Goal: Transaction & Acquisition: Purchase product/service

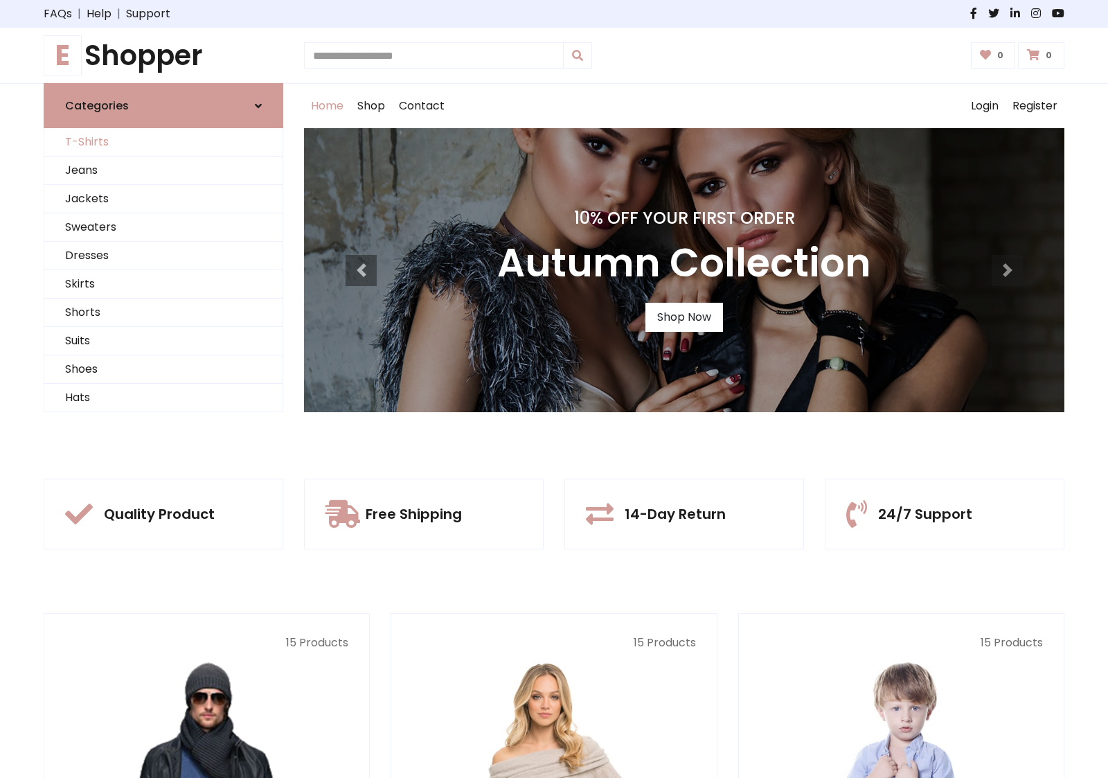
click at [163, 142] on link "T-Shirts" at bounding box center [163, 142] width 238 height 28
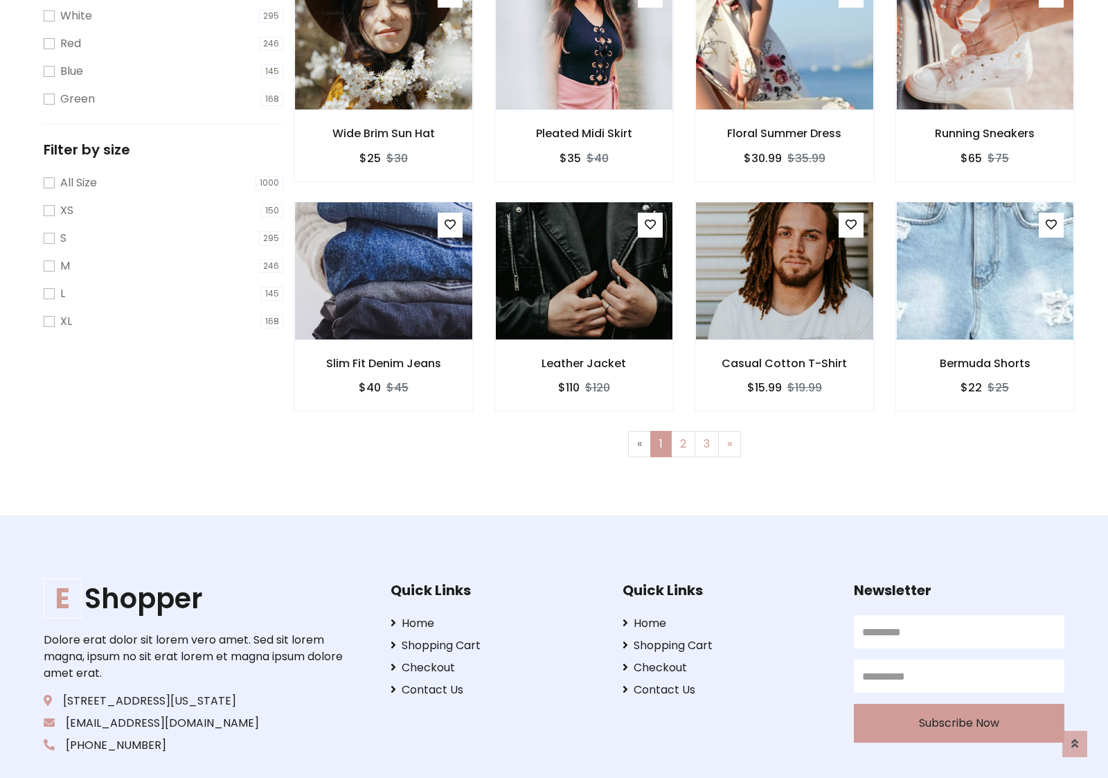
scroll to position [25, 0]
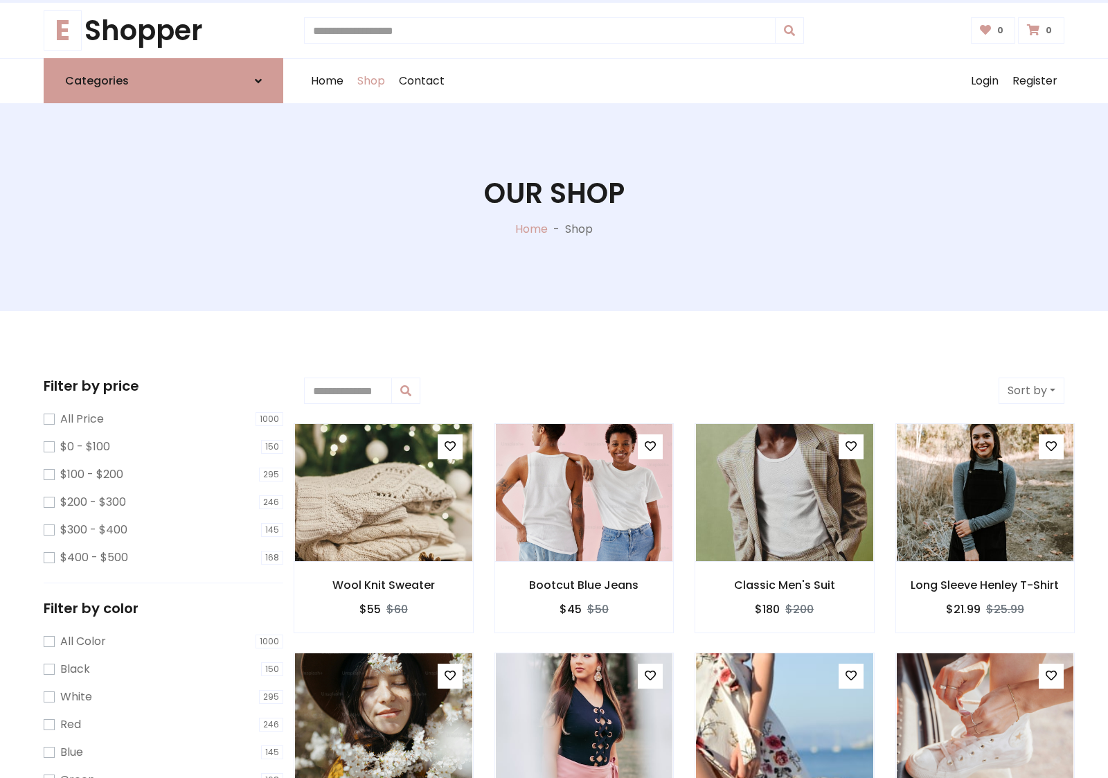
click at [554, 207] on h1 "Our Shop" at bounding box center [554, 193] width 141 height 33
click at [684, 81] on div "Home Shop Contact Log out Login Register" at bounding box center [684, 81] width 760 height 44
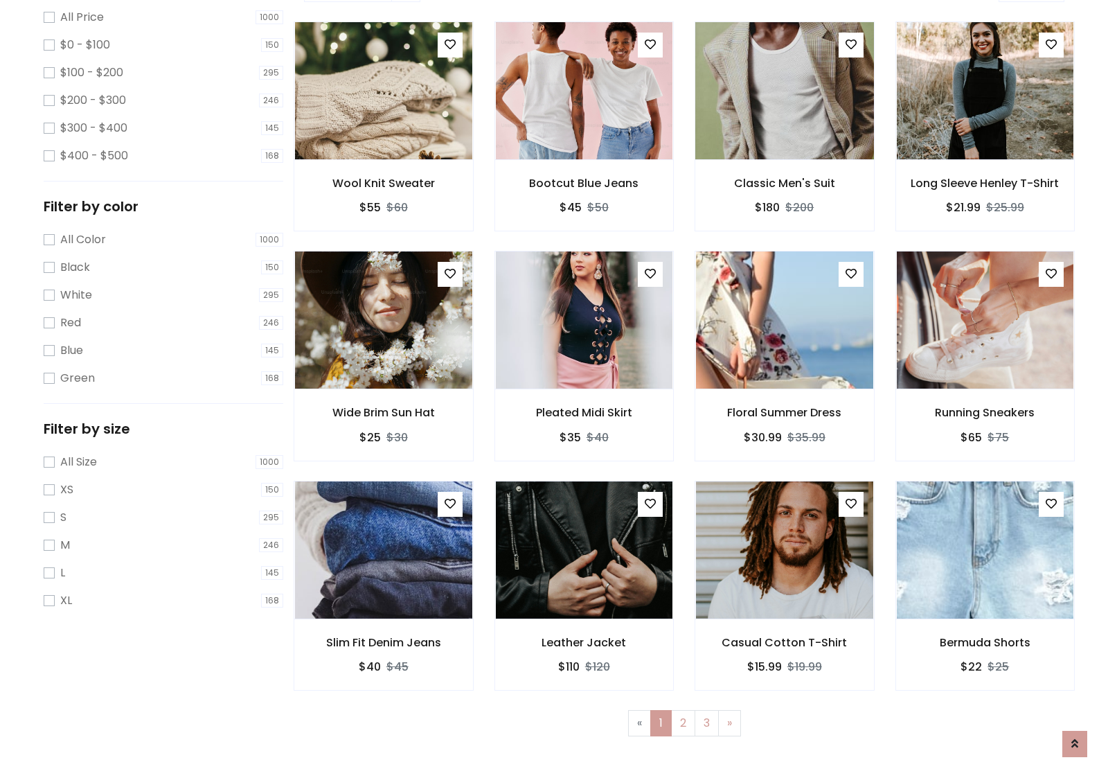
click at [784, 139] on img at bounding box center [784, 91] width 213 height 332
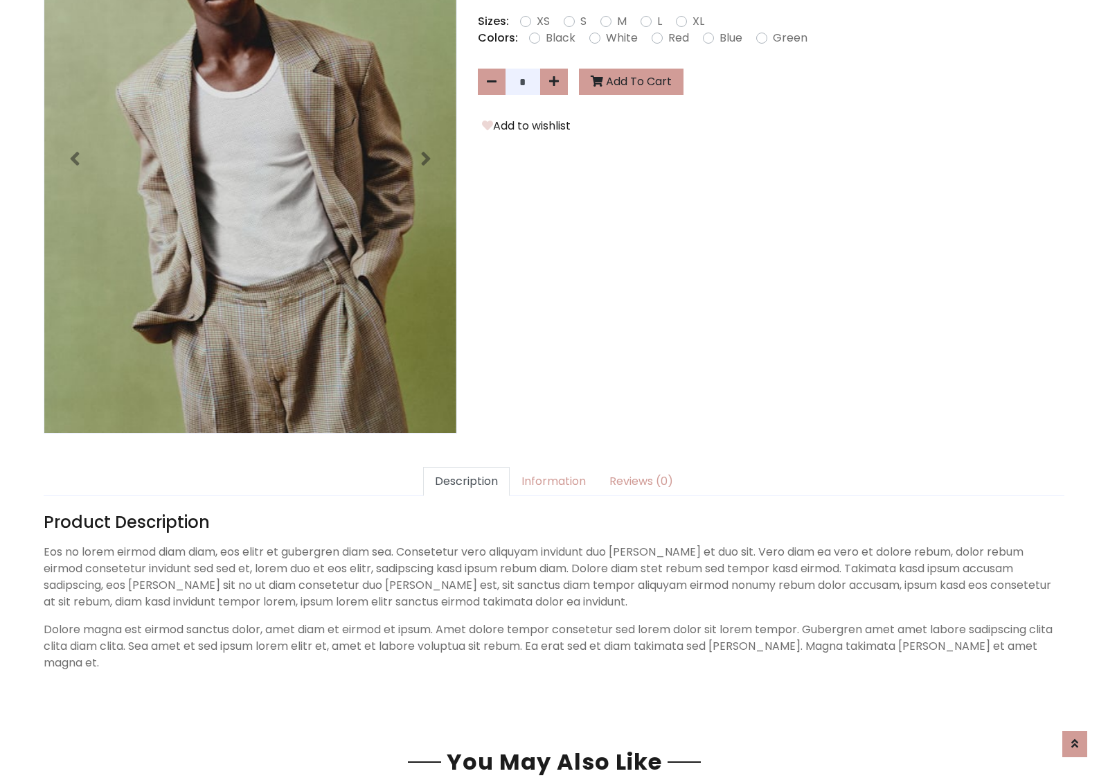
scroll to position [339, 0]
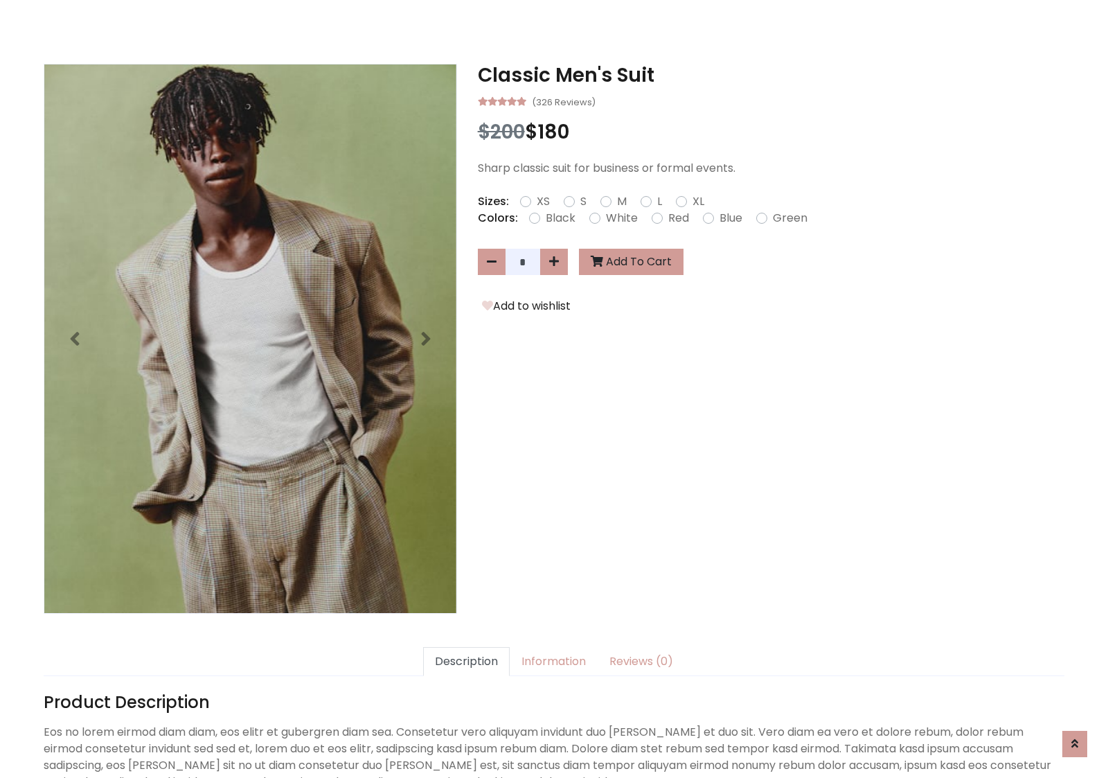
click at [771, 75] on h3 "Classic Men's Suit" at bounding box center [771, 76] width 586 height 24
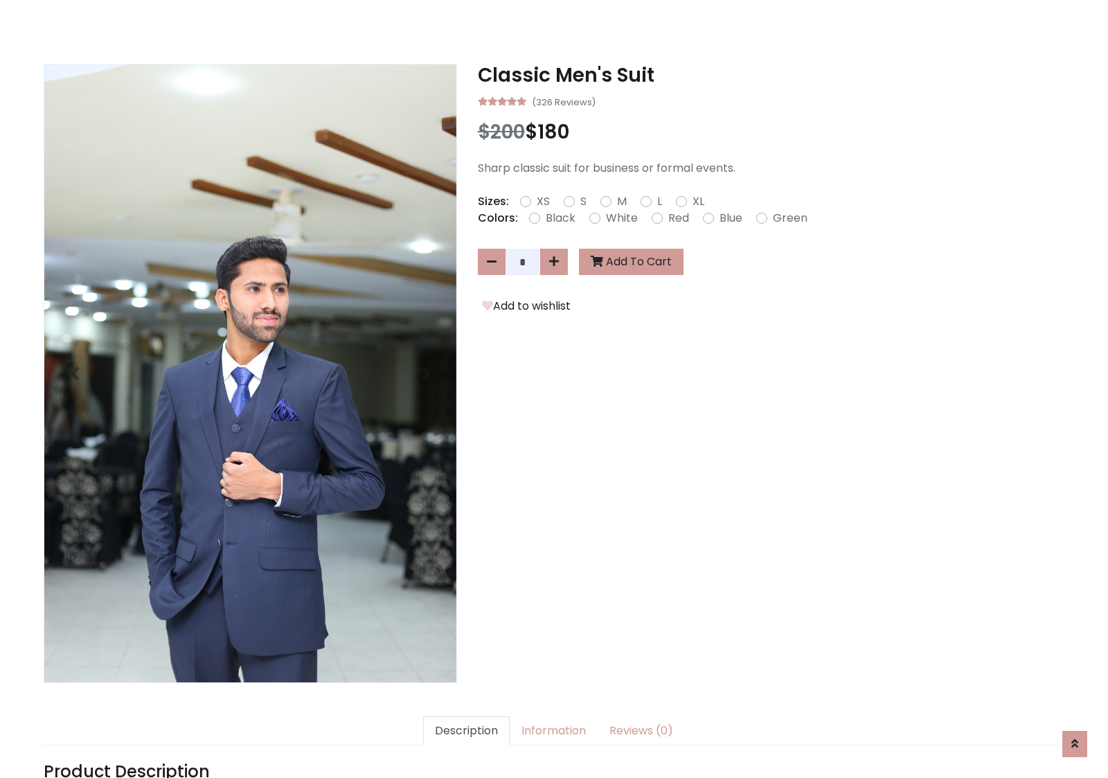
click at [771, 75] on h3 "Classic Men's Suit" at bounding box center [771, 76] width 586 height 24
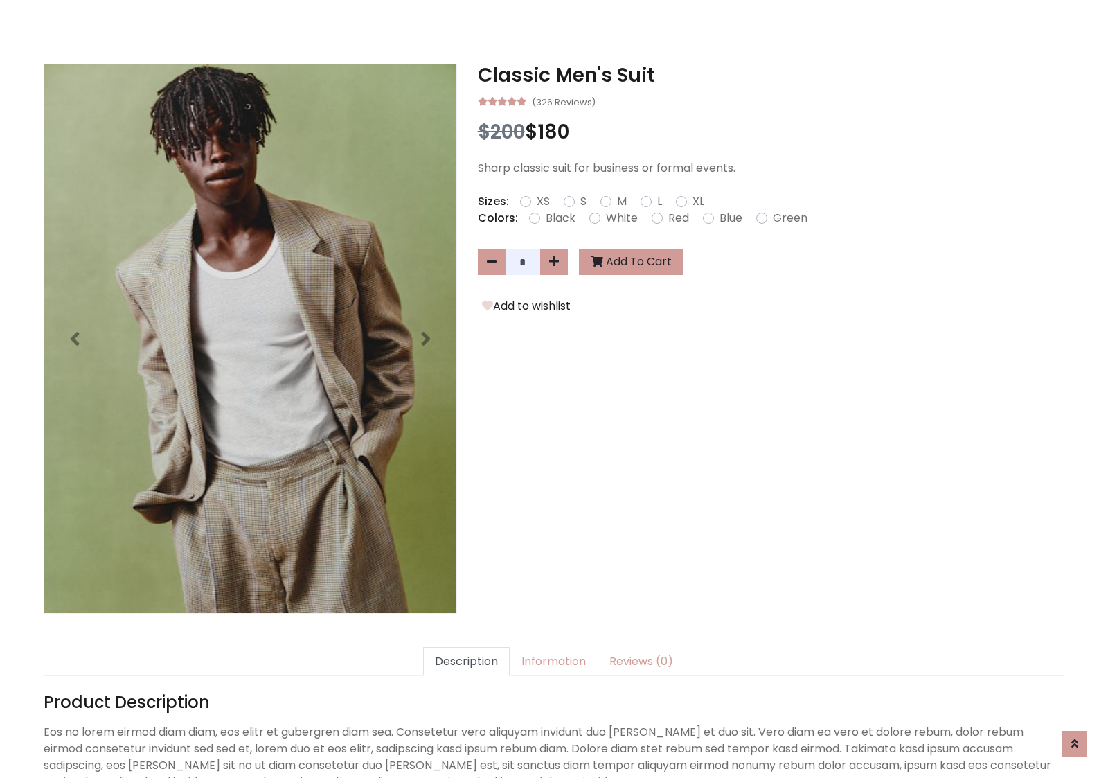
click at [771, 75] on h3 "Classic Men's Suit" at bounding box center [771, 76] width 586 height 24
